Goal: Task Accomplishment & Management: Manage account settings

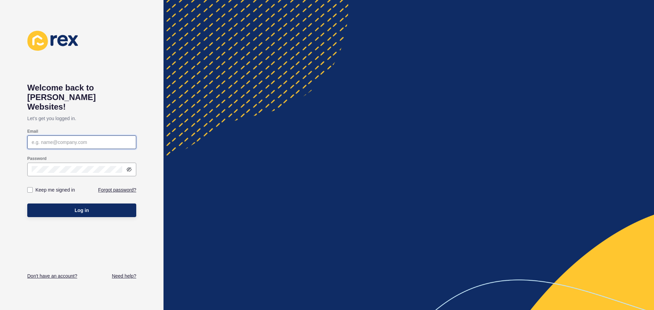
click at [110, 139] on input "Email" at bounding box center [82, 142] width 100 height 7
click at [269, 131] on div at bounding box center [409, 155] width 491 height 310
click at [102, 139] on input "Email" at bounding box center [82, 142] width 100 height 7
paste input "maree@taspr.com.au"
type input "maree@taspr.com.au"
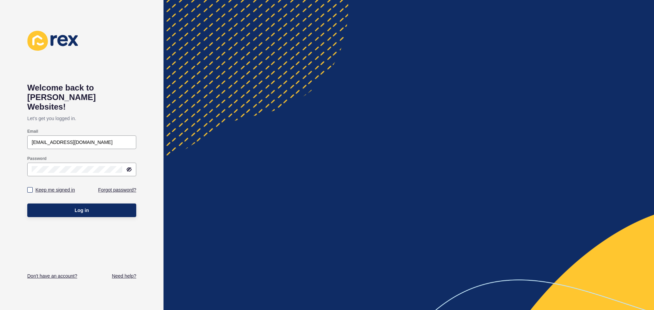
click at [72, 187] on label "Keep me signed in" at bounding box center [55, 190] width 40 height 7
click at [33, 188] on input "Keep me signed in" at bounding box center [31, 190] width 4 height 4
checkbox input "true"
click at [81, 207] on span "Log in" at bounding box center [82, 210] width 14 height 7
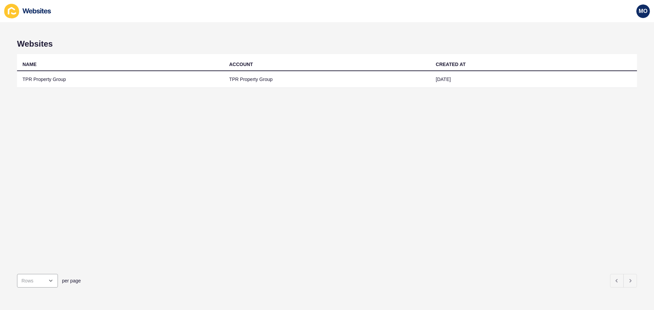
click at [586, 208] on div "NAME ACCOUNT CREATED AT TPR Property Group TPR Property Group 21 Jan 2025" at bounding box center [327, 161] width 620 height 215
click at [600, 151] on div "NAME ACCOUNT CREATED AT TPR Property Group TPR Property Group 21 Jan 2025" at bounding box center [327, 161] width 620 height 215
click at [364, 167] on div "NAME ACCOUNT CREATED AT TPR Property Group TPR Property Group 21 Jan 2025" at bounding box center [327, 161] width 620 height 215
click at [43, 278] on div "close menu" at bounding box center [32, 281] width 22 height 7
click at [186, 224] on div "NAME ACCOUNT CREATED AT TPR Property Group TPR Property Group 21 Jan 2025" at bounding box center [327, 161] width 620 height 215
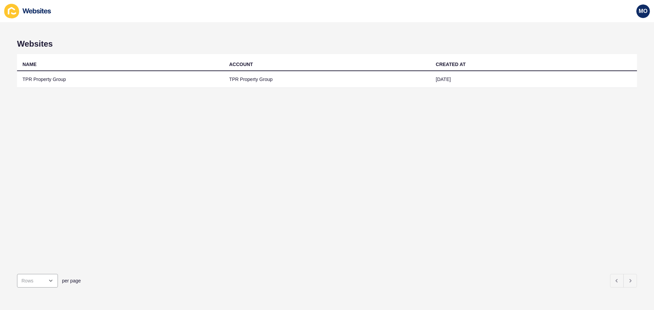
click at [329, 164] on div "NAME ACCOUNT CREATED AT TPR Property Group TPR Property Group 21 Jan 2025" at bounding box center [327, 161] width 620 height 215
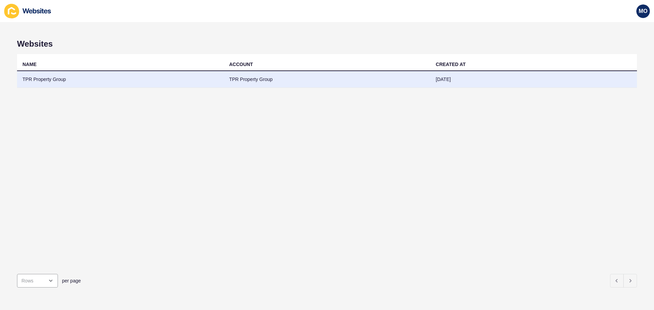
click at [245, 82] on td "TPR Property Group" at bounding box center [327, 79] width 207 height 17
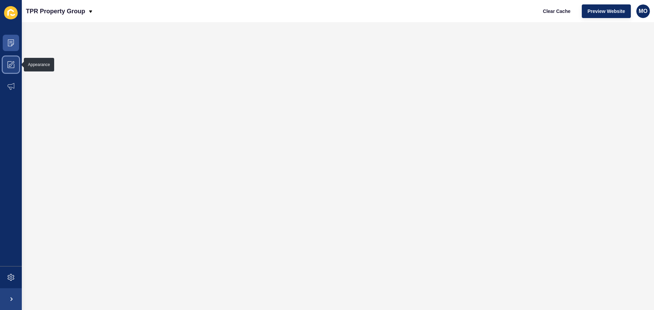
click at [11, 66] on icon at bounding box center [10, 65] width 3 height 3
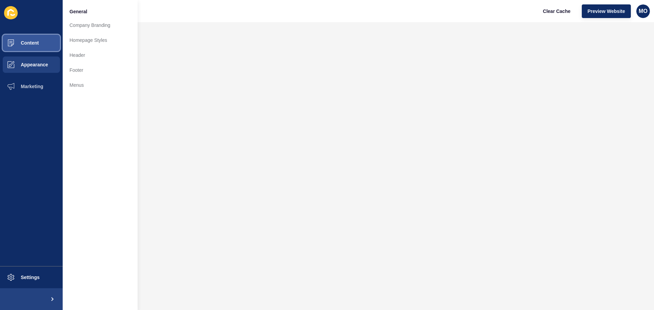
click at [47, 47] on button "Content" at bounding box center [31, 43] width 63 height 22
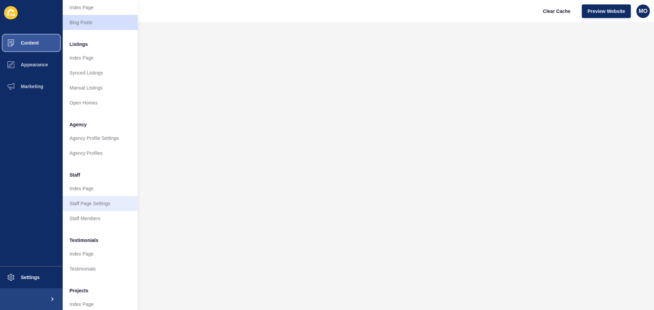
scroll to position [94, 0]
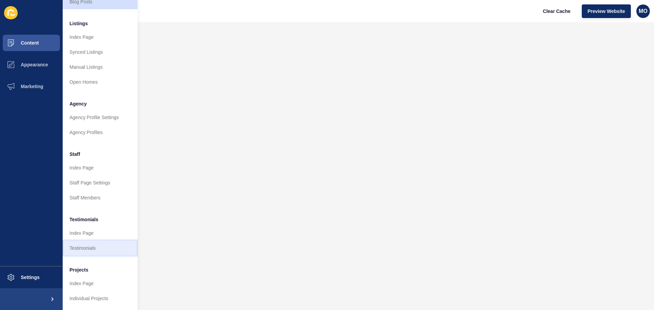
click at [97, 241] on link "Testimonials" at bounding box center [100, 248] width 75 height 15
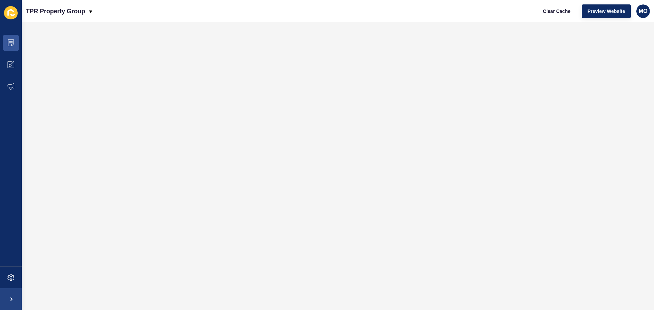
click at [12, 16] on icon at bounding box center [12, 15] width 5 height 2
click at [12, 42] on icon at bounding box center [10, 43] width 7 height 7
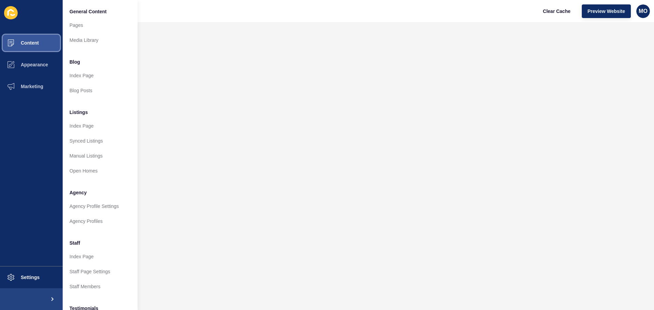
click at [48, 46] on button "Content" at bounding box center [31, 43] width 63 height 22
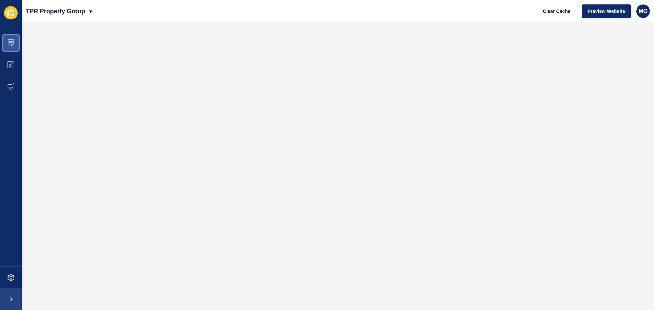
click at [18, 43] on span at bounding box center [11, 43] width 22 height 22
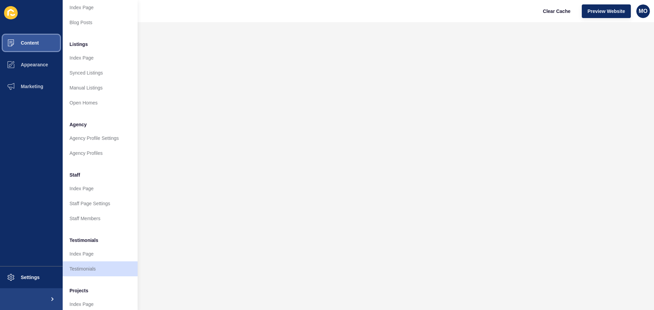
scroll to position [94, 0]
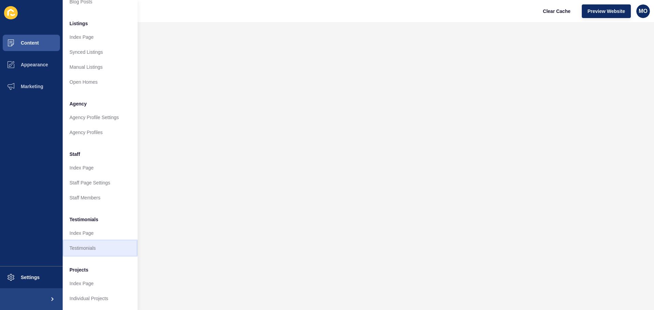
click at [93, 243] on link "Testimonials" at bounding box center [100, 248] width 75 height 15
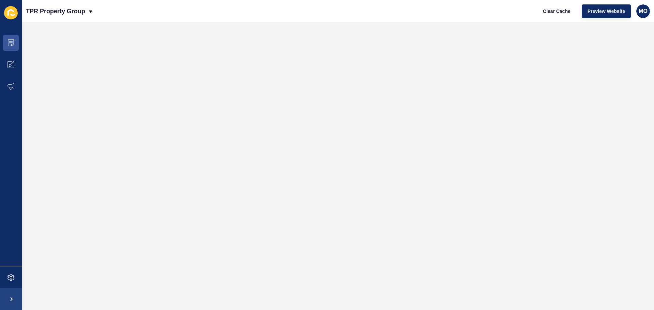
click at [8, 10] on icon at bounding box center [11, 12] width 14 height 13
click at [5, 37] on span at bounding box center [11, 43] width 22 height 22
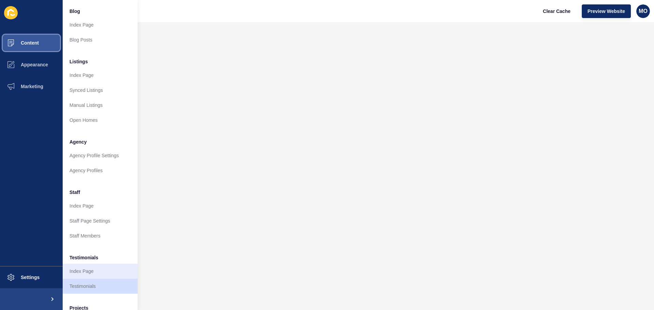
scroll to position [94, 0]
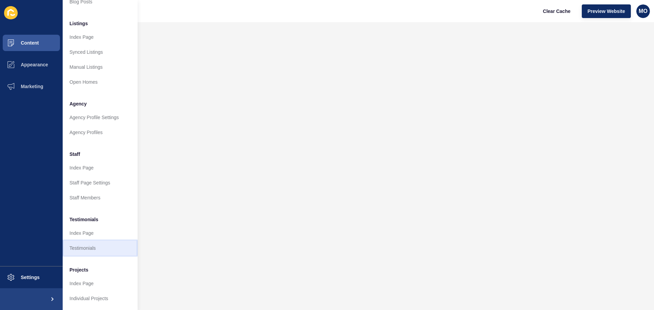
click at [113, 247] on link "Testimonials" at bounding box center [100, 248] width 75 height 15
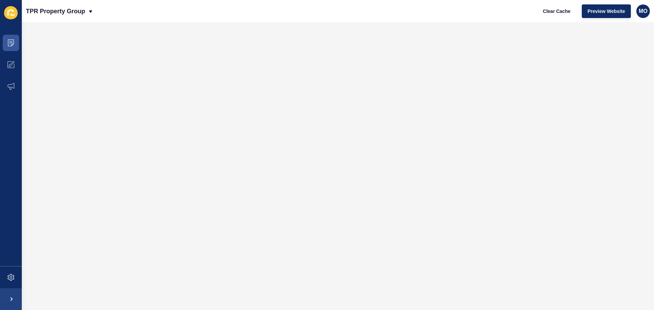
scroll to position [0, 0]
click at [15, 15] on icon at bounding box center [11, 12] width 14 height 13
click at [15, 45] on span at bounding box center [11, 43] width 22 height 22
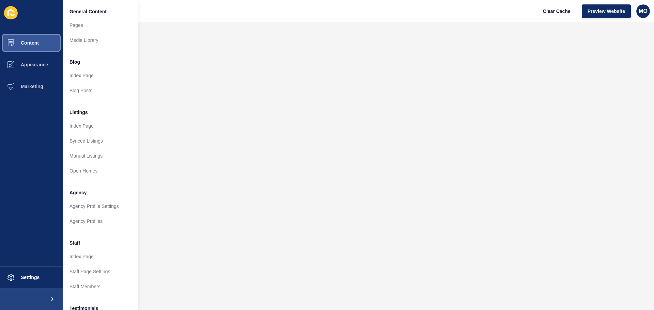
click at [20, 46] on span at bounding box center [11, 43] width 22 height 22
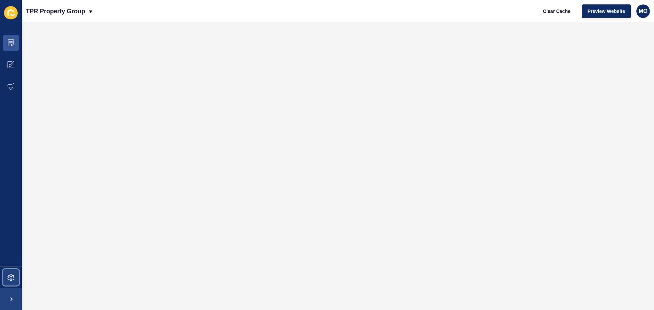
click at [12, 279] on icon at bounding box center [11, 277] width 3 height 3
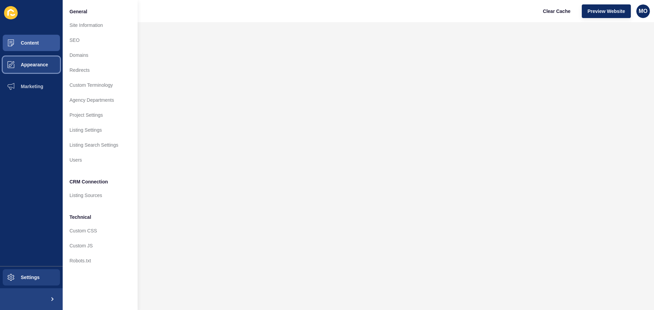
click at [39, 70] on button "Appearance" at bounding box center [31, 65] width 63 height 22
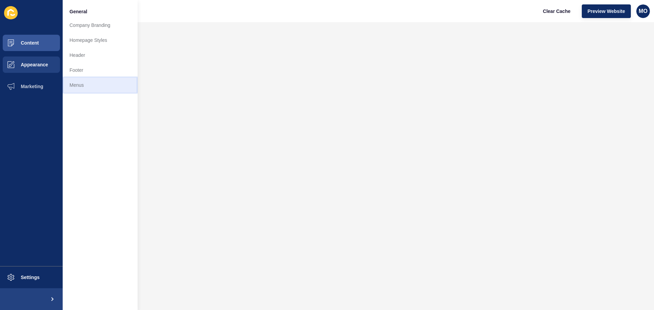
click at [74, 83] on link "Menus" at bounding box center [100, 85] width 75 height 15
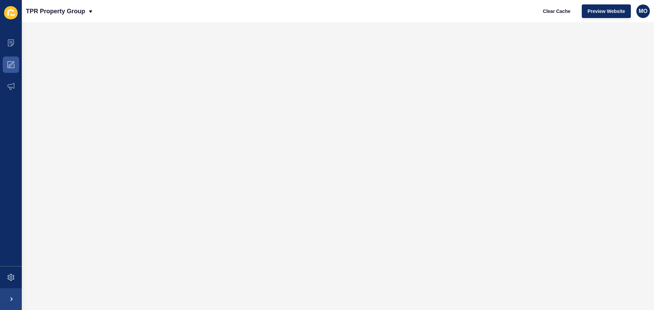
click at [12, 12] on icon at bounding box center [11, 12] width 14 height 13
click at [12, 40] on icon at bounding box center [11, 43] width 6 height 7
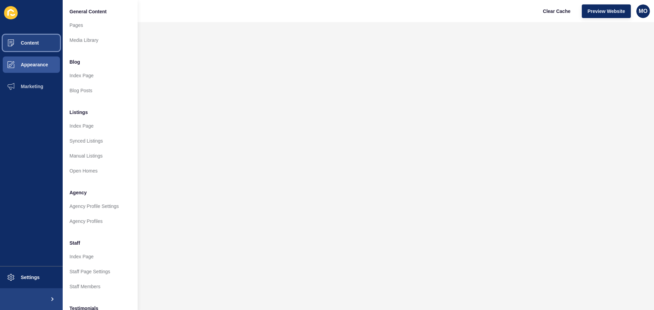
click at [30, 45] on span "Content" at bounding box center [19, 42] width 40 height 5
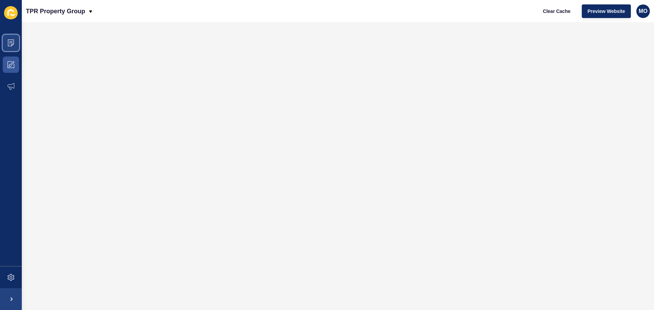
click at [18, 41] on span at bounding box center [11, 43] width 22 height 22
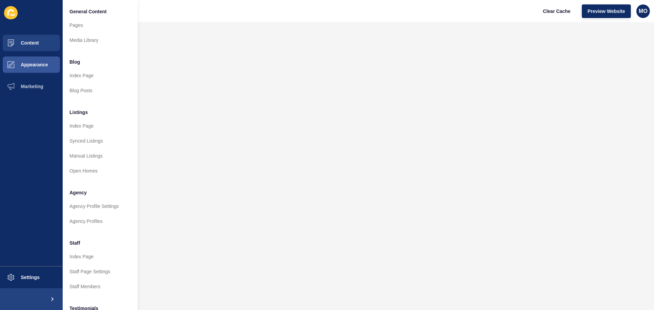
click at [96, 11] on span "General Content" at bounding box center [87, 11] width 37 height 7
click at [86, 40] on link "Media Library" at bounding box center [100, 40] width 75 height 15
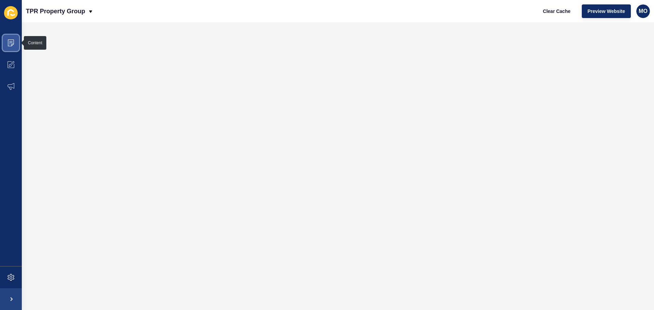
click at [15, 44] on span at bounding box center [11, 43] width 22 height 22
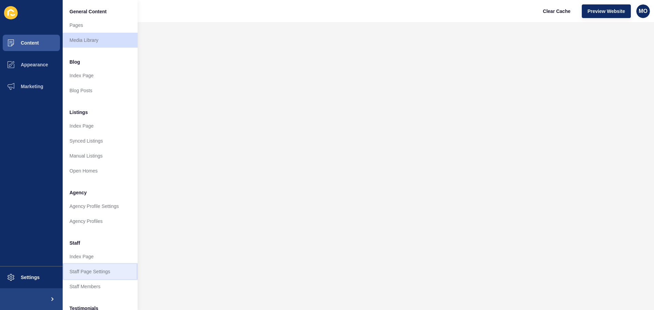
click at [97, 271] on link "Staff Page Settings" at bounding box center [100, 271] width 75 height 15
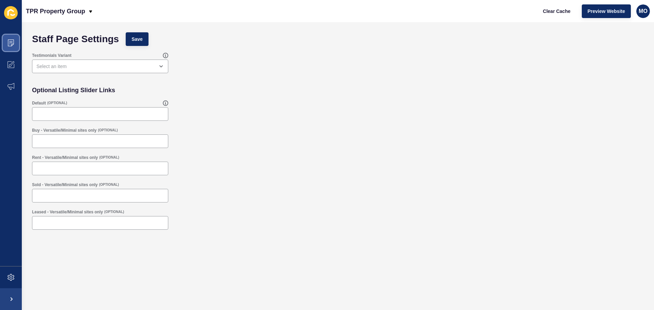
click at [12, 40] on icon at bounding box center [10, 43] width 7 height 7
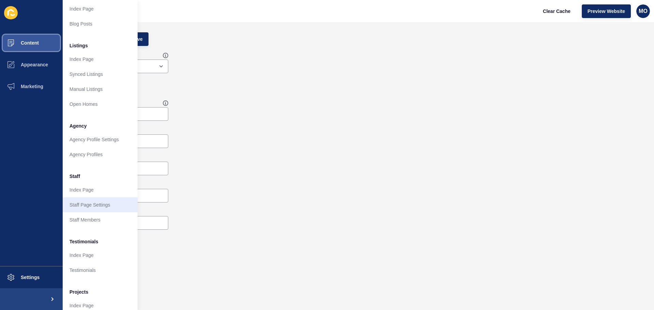
scroll to position [94, 0]
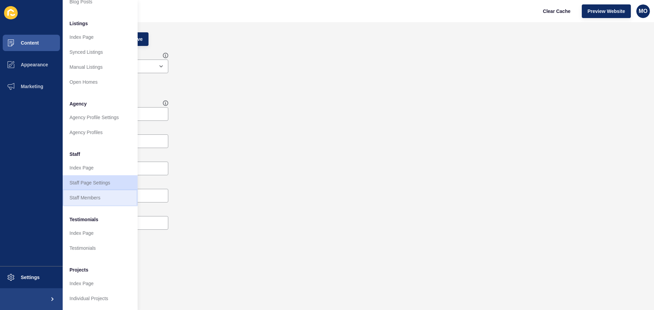
click at [94, 192] on link "Staff Members" at bounding box center [100, 197] width 75 height 15
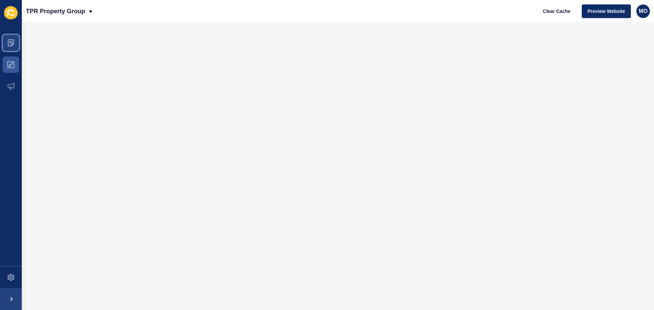
click at [10, 43] on icon at bounding box center [10, 43] width 7 height 7
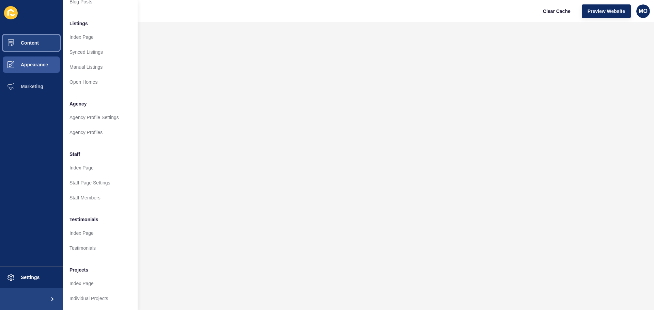
scroll to position [94, 0]
click at [95, 241] on link "Testimonials" at bounding box center [100, 248] width 75 height 15
